Goal: Information Seeking & Learning: Find specific fact

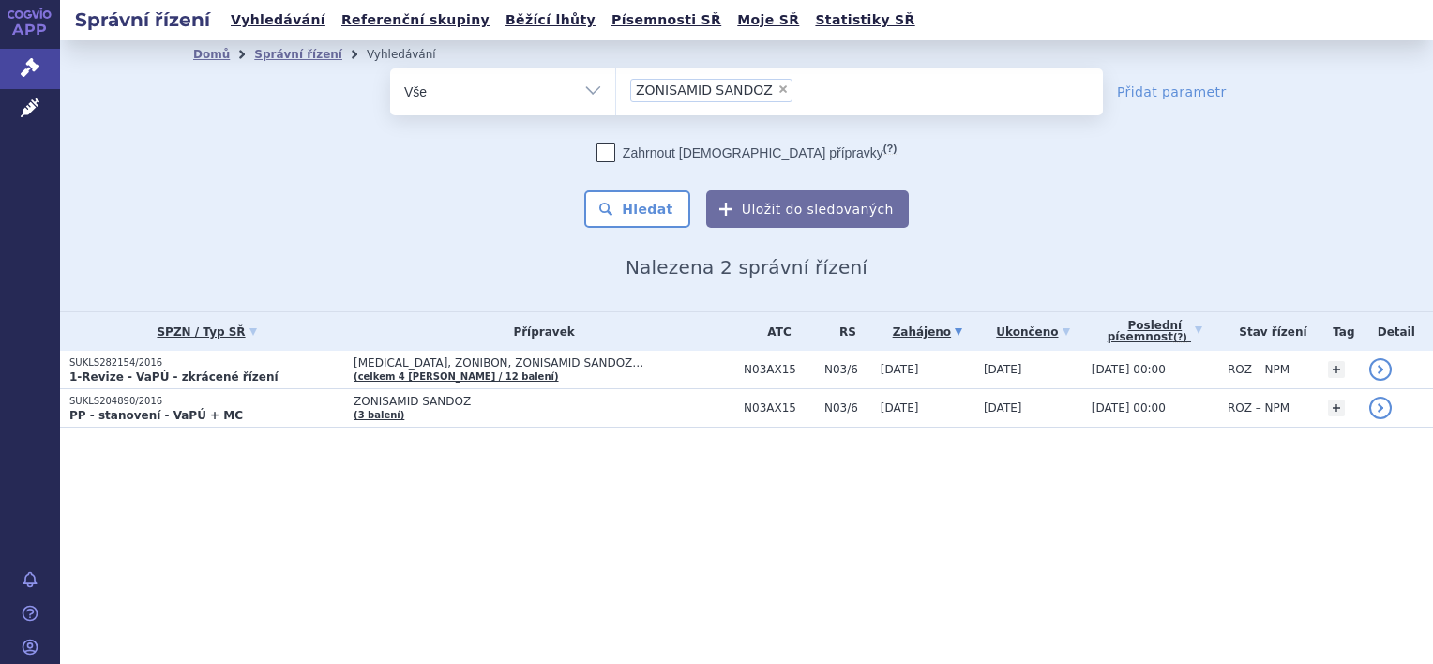
click at [778, 89] on span "×" at bounding box center [783, 88] width 11 height 11
click at [616, 89] on select "ZONISAMID SANDOZ" at bounding box center [615, 91] width 1 height 47
select select
click at [679, 103] on ul at bounding box center [859, 87] width 487 height 39
click at [616, 103] on select "ZONISAMID SANDOZ" at bounding box center [615, 91] width 1 height 47
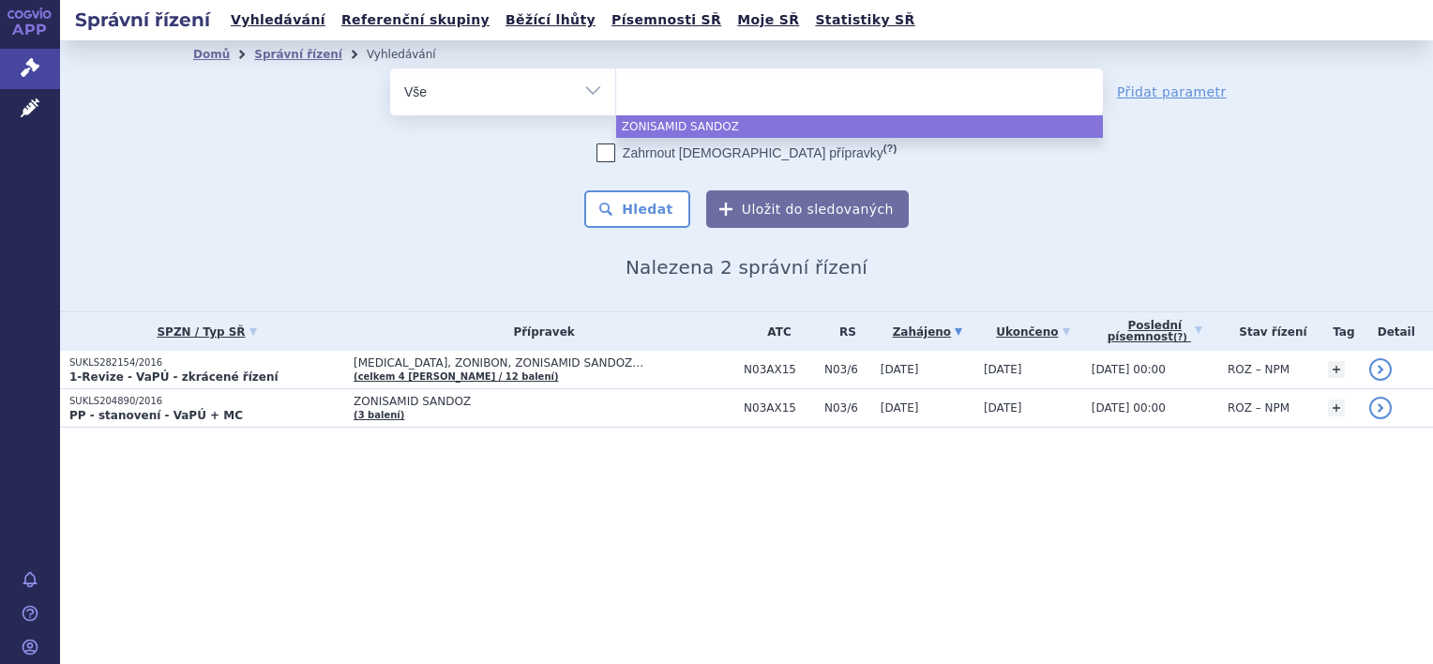
paste input "M05BX04"
type input "M05BX04"
select select "M05BX04"
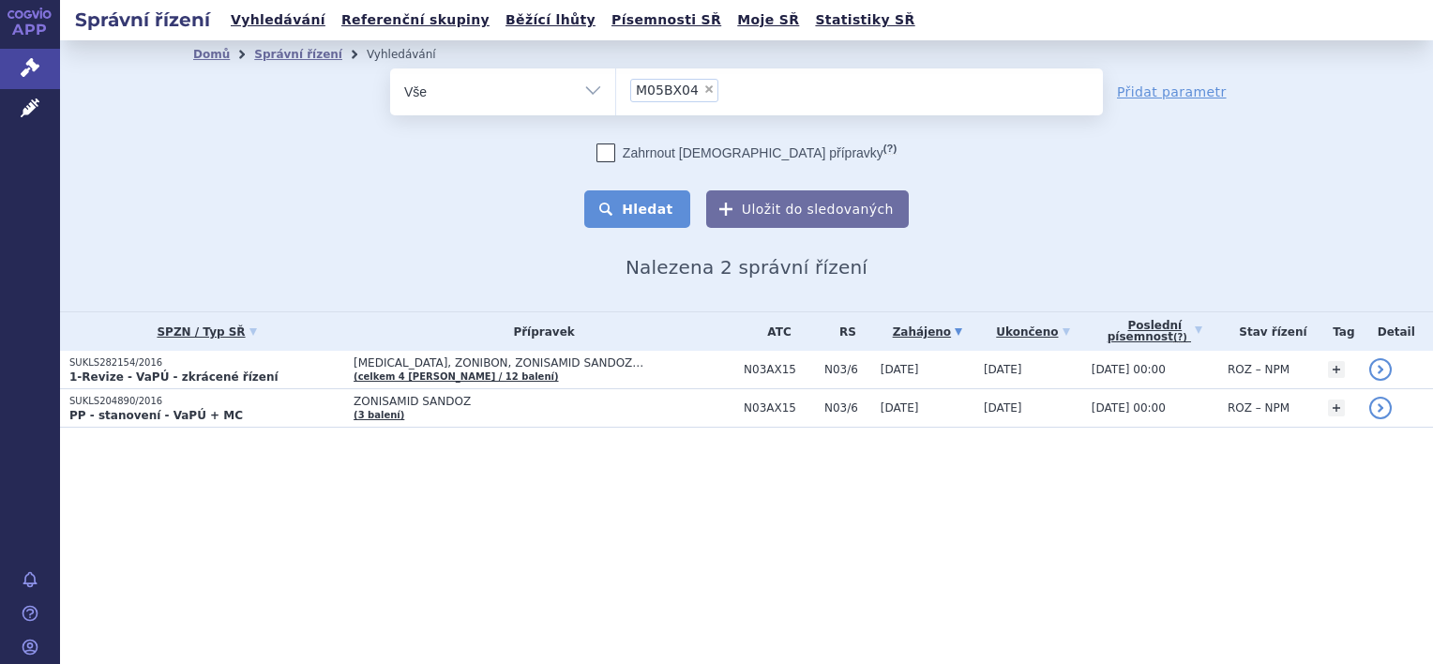
click at [664, 203] on button "Hledat" at bounding box center [637, 209] width 106 height 38
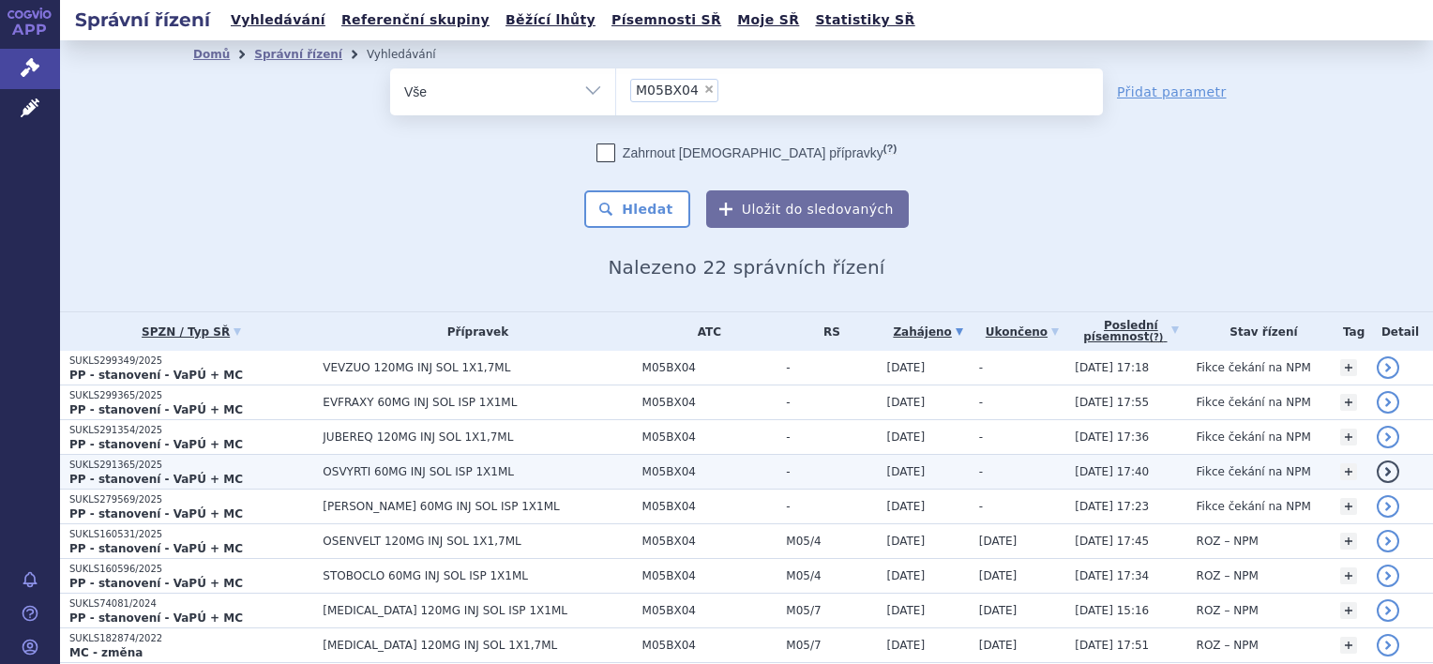
click at [391, 469] on span "OSVYRTI 60MG INJ SOL ISP 1X1ML" at bounding box center [478, 471] width 310 height 13
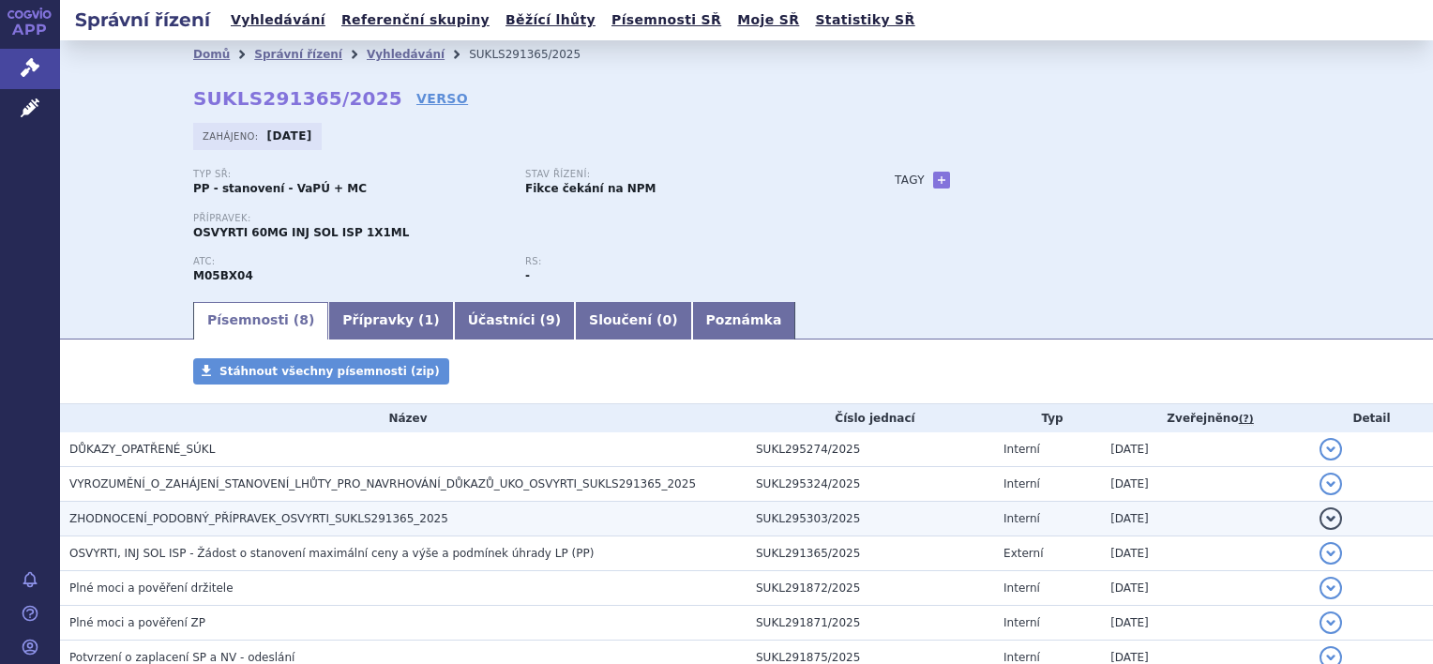
click at [274, 521] on span "ZHODNOCENÍ_PODOBNÝ_PŘÍPRAVEK_OSVYRTI_SUKLS291365_2025" at bounding box center [258, 518] width 379 height 13
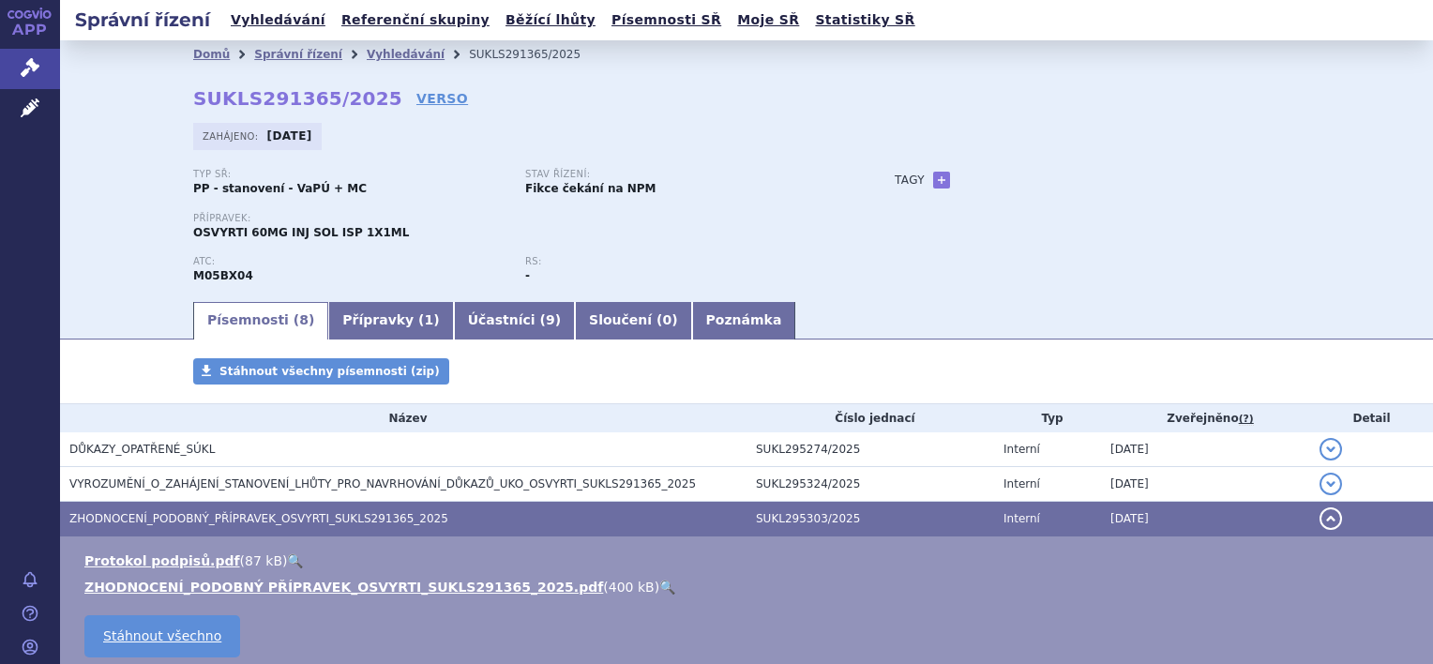
click at [659, 584] on link "🔍" at bounding box center [667, 587] width 16 height 15
click at [279, 514] on span "ZHODNOCENÍ_PODOBNÝ_PŘÍPRAVEK_OSVYRTI_SUKLS291365_2025" at bounding box center [258, 518] width 379 height 13
